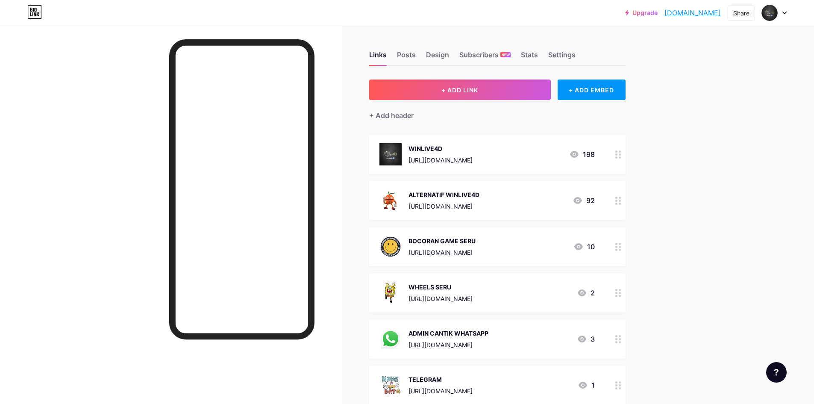
click at [622, 155] on icon at bounding box center [619, 154] width 6 height 8
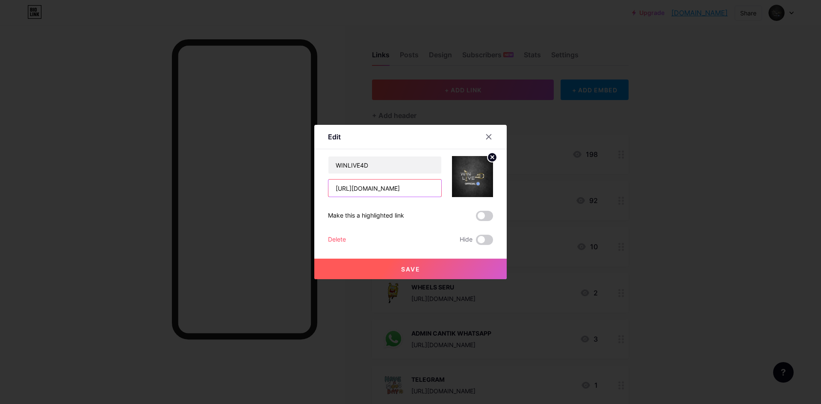
click at [367, 195] on input "[URL][DOMAIN_NAME]" at bounding box center [384, 188] width 113 height 17
paste input "[DOMAIN_NAME]"
type input "[URL][DOMAIN_NAME]"
click at [423, 268] on button "Save" at bounding box center [410, 269] width 192 height 21
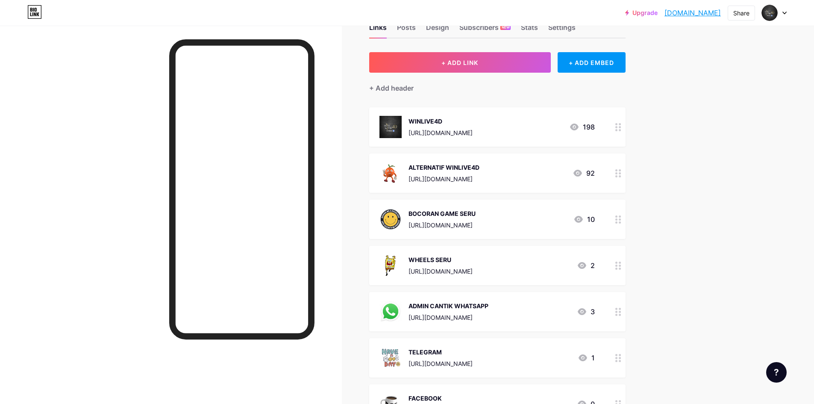
scroll to position [43, 0]
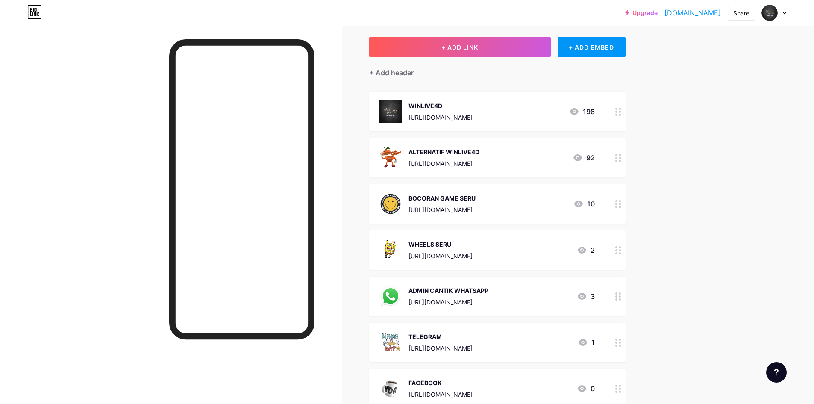
click at [622, 158] on icon at bounding box center [619, 158] width 6 height 8
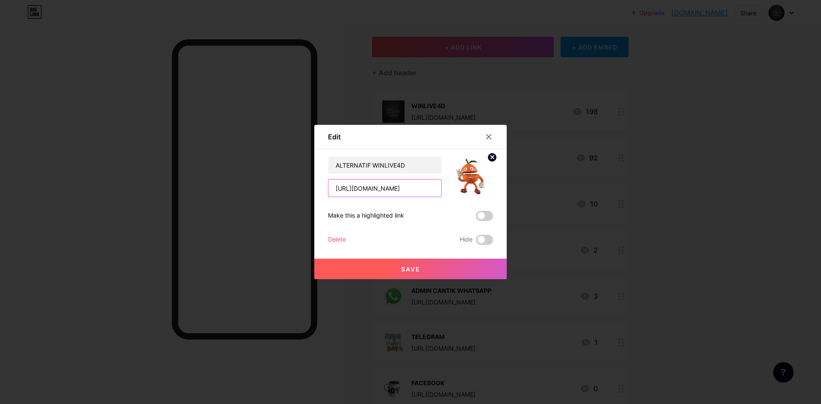
click at [394, 183] on input "[URL][DOMAIN_NAME]" at bounding box center [384, 188] width 113 height 17
paste input "[DOMAIN_NAME][URL]"
type input "[URL][DOMAIN_NAME]"
click at [412, 277] on button "Save" at bounding box center [410, 269] width 192 height 21
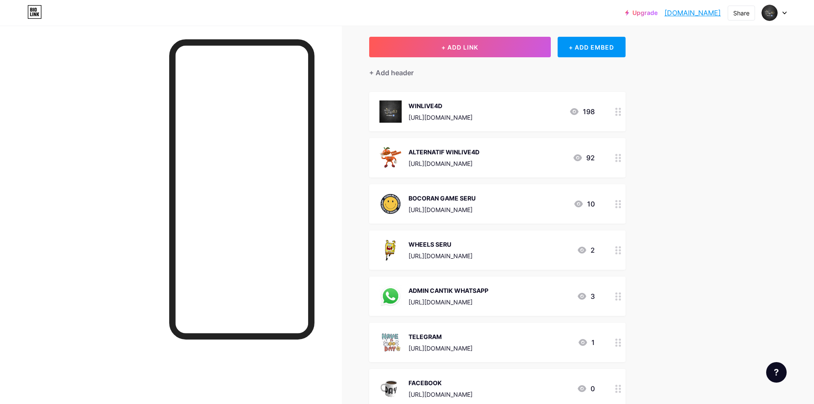
click at [622, 203] on icon at bounding box center [619, 204] width 6 height 8
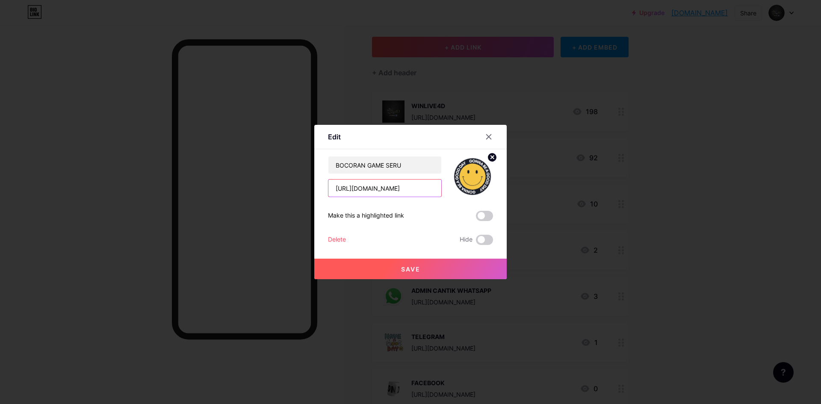
click at [401, 192] on input "[URL][DOMAIN_NAME]" at bounding box center [384, 188] width 113 height 17
paste input "[DOMAIN_NAME][URL]"
type input "[URL][DOMAIN_NAME]"
click at [422, 266] on button "Save" at bounding box center [410, 269] width 192 height 21
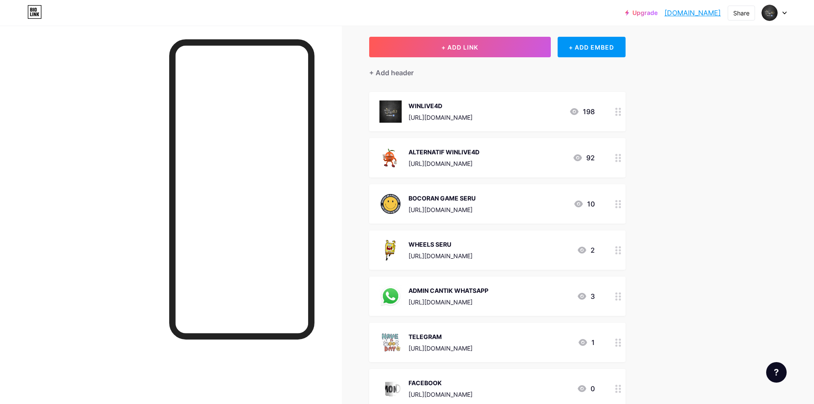
click at [622, 251] on icon at bounding box center [619, 250] width 6 height 8
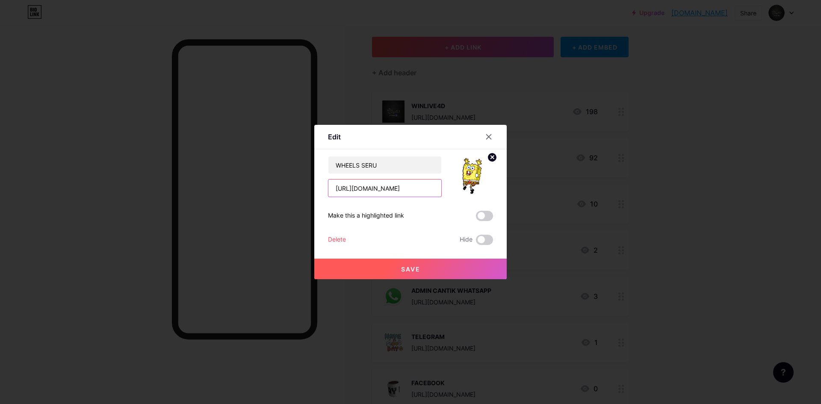
click at [391, 186] on input "[URL][DOMAIN_NAME]" at bounding box center [384, 188] width 113 height 17
paste input "[DOMAIN_NAME]"
type input "[URL][DOMAIN_NAME]"
click at [422, 266] on button "Save" at bounding box center [410, 269] width 192 height 21
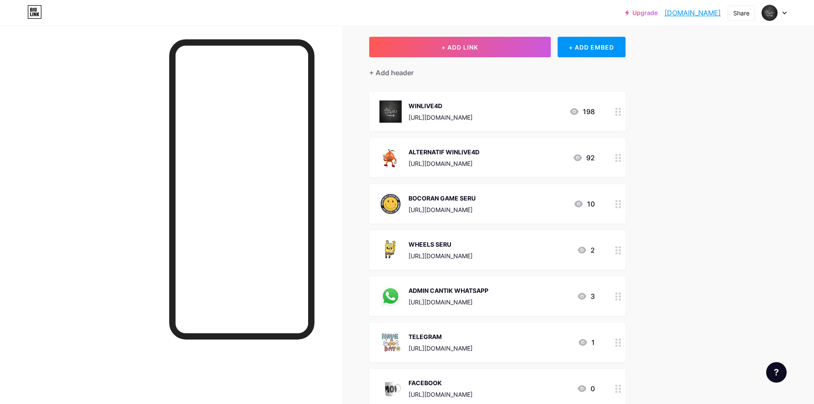
click at [622, 298] on icon at bounding box center [619, 296] width 6 height 8
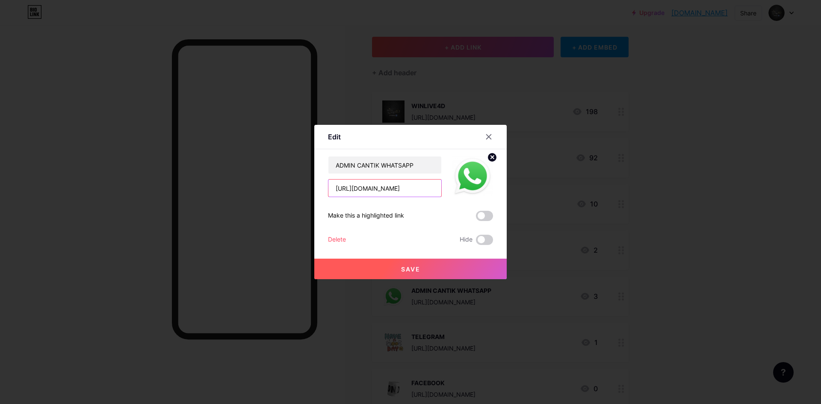
click at [404, 189] on input "[URL][DOMAIN_NAME]" at bounding box center [384, 188] width 113 height 17
paste input "[DOMAIN_NAME][URL]"
type input "[URL][DOMAIN_NAME]"
click at [434, 267] on button "Save" at bounding box center [410, 269] width 192 height 21
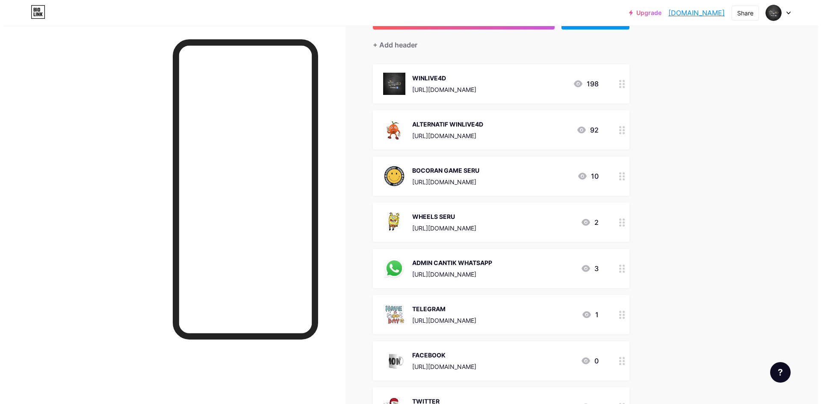
scroll to position [86, 0]
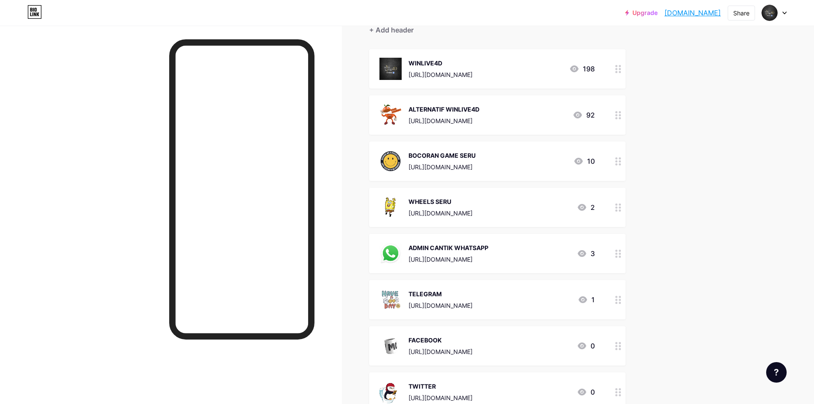
click at [621, 301] on icon at bounding box center [619, 300] width 6 height 8
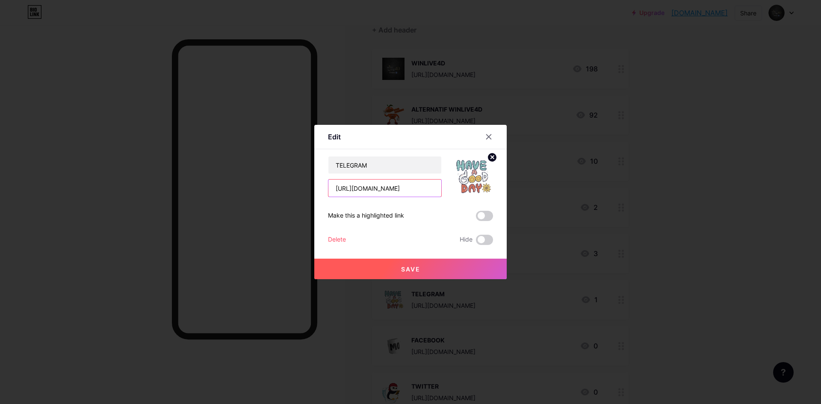
click at [383, 186] on input "[URL][DOMAIN_NAME]" at bounding box center [384, 188] width 113 height 17
click at [430, 270] on button "Save" at bounding box center [410, 269] width 192 height 21
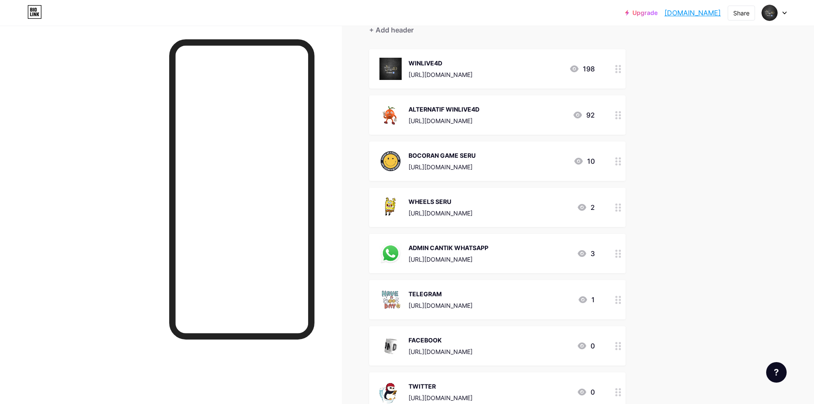
click at [622, 346] on icon at bounding box center [619, 346] width 6 height 8
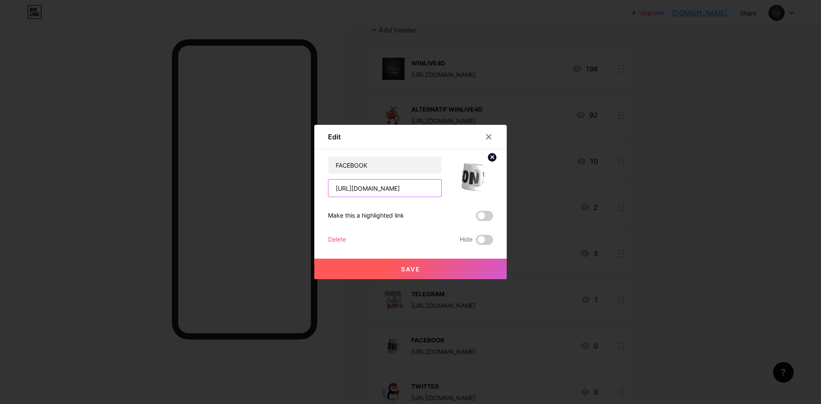
click at [394, 191] on input "[URL][DOMAIN_NAME]" at bounding box center [384, 188] width 113 height 17
paste input "[DOMAIN_NAME][URL]"
type input "[URL][DOMAIN_NAME]"
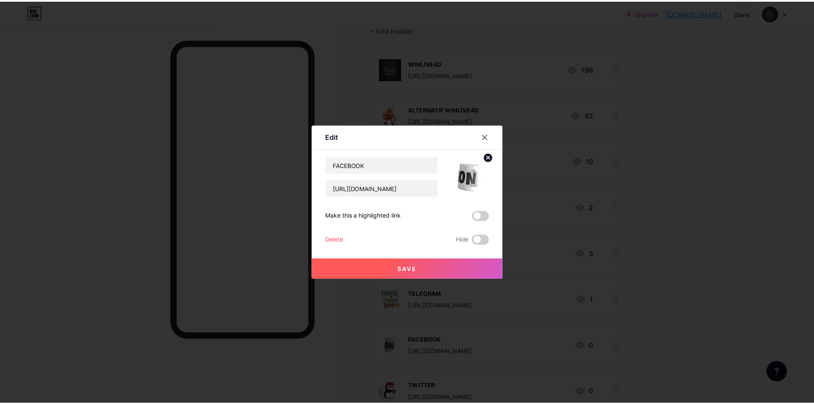
scroll to position [0, 0]
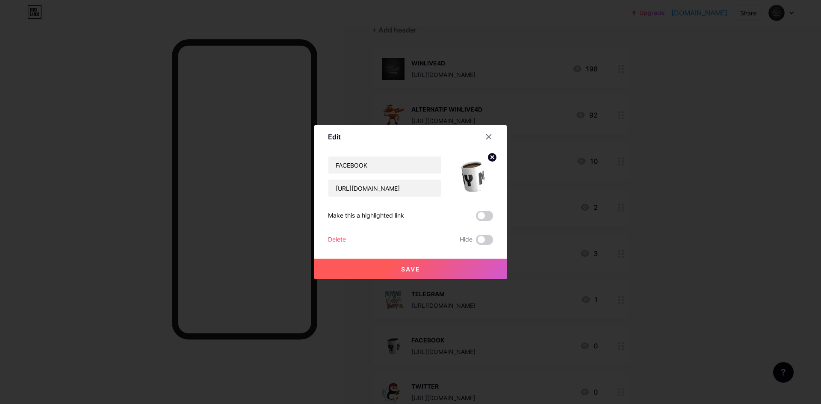
click at [418, 267] on button "Save" at bounding box center [410, 269] width 192 height 21
